Goal: Information Seeking & Learning: Check status

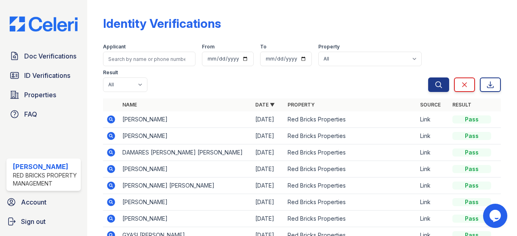
click at [114, 119] on icon at bounding box center [111, 120] width 8 height 8
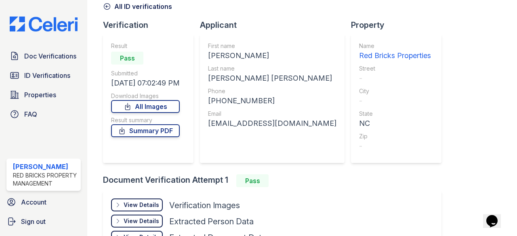
scroll to position [81, 0]
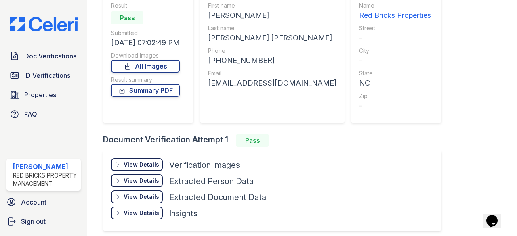
click at [151, 161] on div "View Details" at bounding box center [142, 165] width 36 height 8
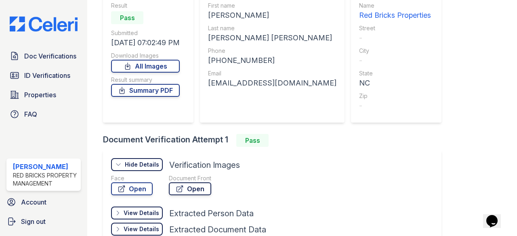
click at [193, 189] on link "Open" at bounding box center [190, 189] width 42 height 13
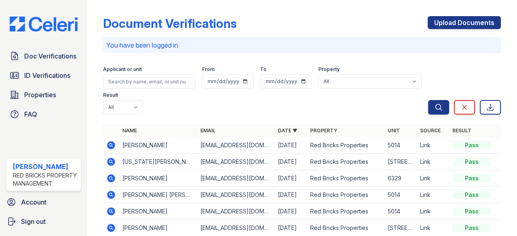
click at [111, 145] on icon at bounding box center [111, 145] width 2 height 2
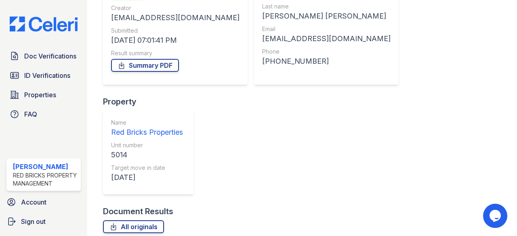
scroll to position [103, 0]
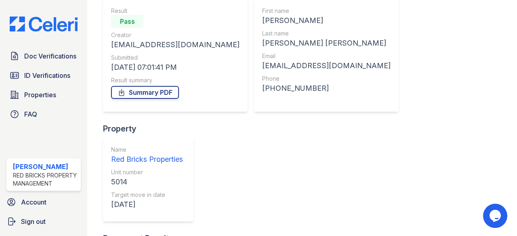
scroll to position [63, 0]
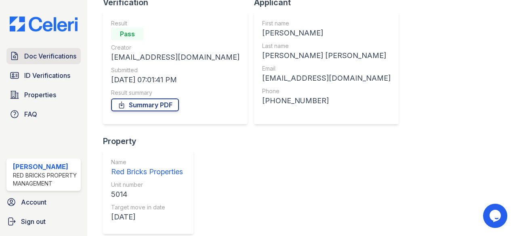
click at [57, 54] on span "Doc Verifications" at bounding box center [50, 56] width 52 height 10
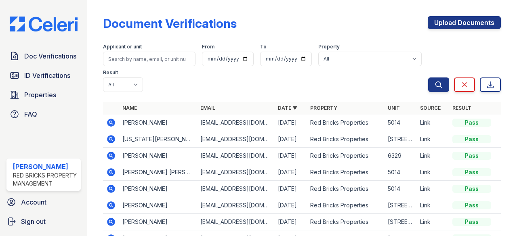
click at [111, 189] on icon at bounding box center [111, 189] width 8 height 8
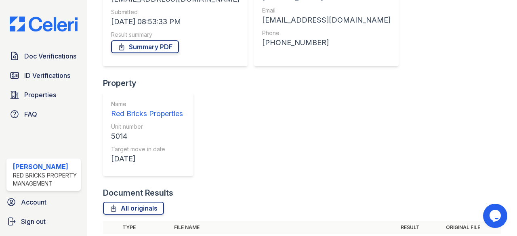
scroll to position [162, 0]
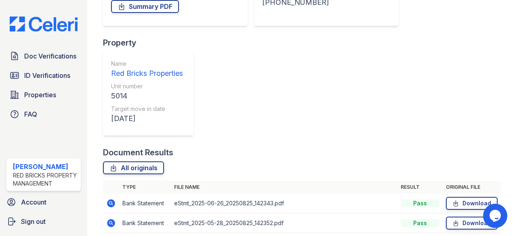
click at [473, 197] on link "Download" at bounding box center [472, 203] width 52 height 13
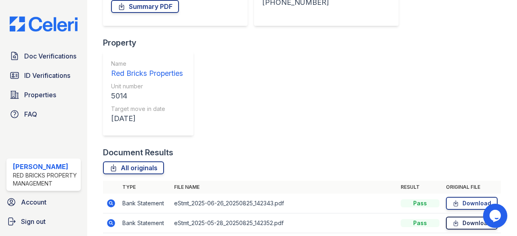
click at [475, 217] on link "Download" at bounding box center [472, 223] width 52 height 13
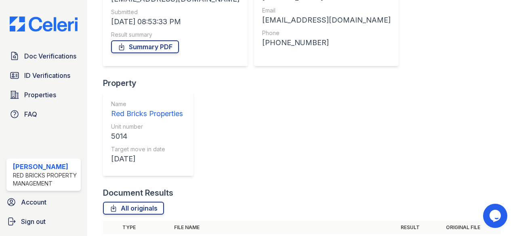
scroll to position [0, 0]
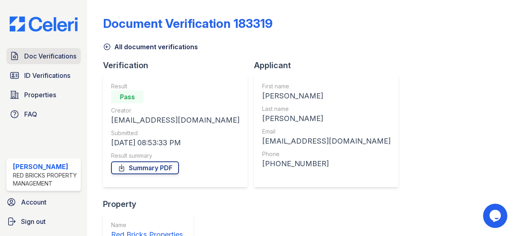
click at [53, 55] on span "Doc Verifications" at bounding box center [50, 56] width 52 height 10
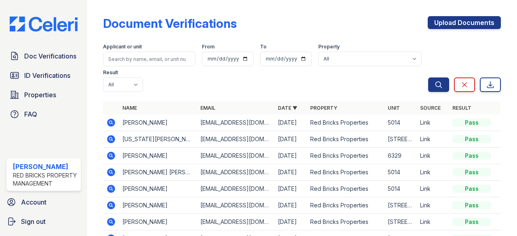
scroll to position [40, 0]
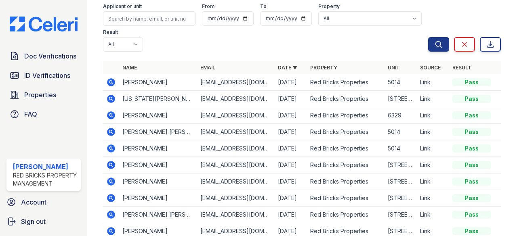
click at [113, 132] on icon at bounding box center [111, 132] width 8 height 8
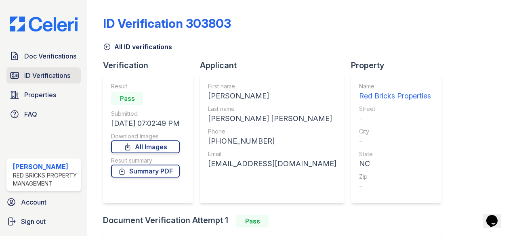
scroll to position [81, 0]
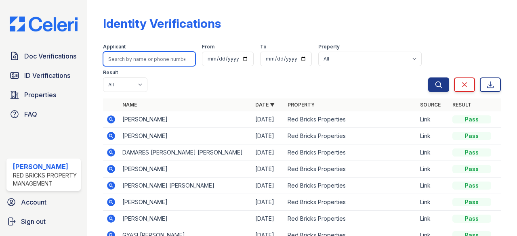
click at [154, 60] on input "search" at bounding box center [149, 59] width 92 height 15
type input "[PERSON_NAME]"
click at [428, 78] on button "Search" at bounding box center [438, 85] width 21 height 15
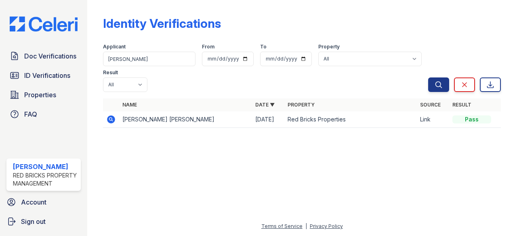
click at [170, 142] on div "Identity Verifications Filter Applicant [PERSON_NAME] From To Property All Red …" at bounding box center [302, 74] width 404 height 149
